Goal: Go to known website: Access a specific website the user already knows

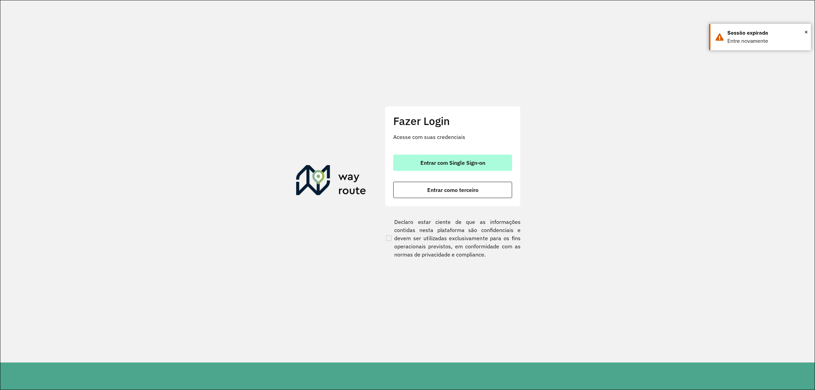
click at [423, 162] on span "Entrar com Single Sign-on" at bounding box center [452, 162] width 65 height 5
